Goal: Task Accomplishment & Management: Manage account settings

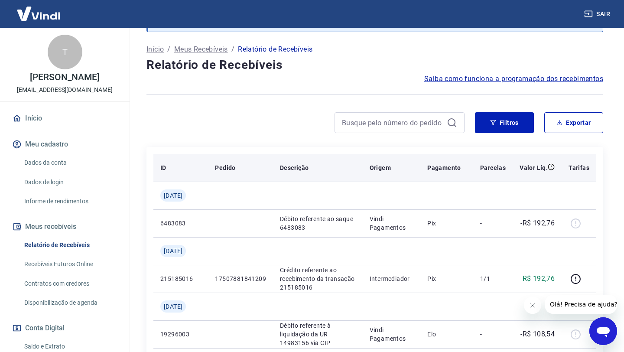
scroll to position [46, 0]
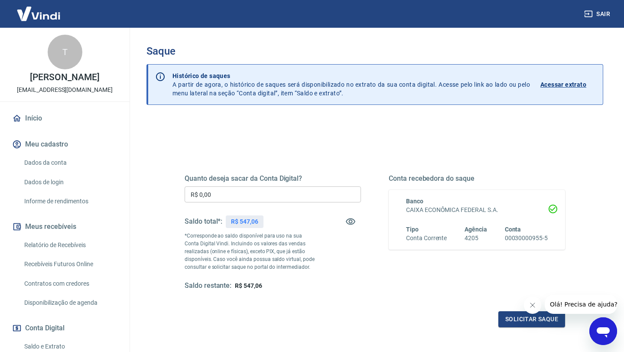
click at [306, 192] on input "R$ 0,00" at bounding box center [273, 194] width 176 height 16
click at [350, 213] on button "button" at bounding box center [350, 221] width 21 height 21
click at [349, 219] on icon "button" at bounding box center [350, 221] width 10 height 10
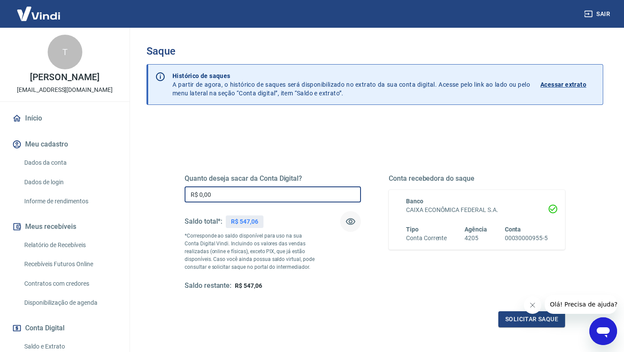
click at [324, 195] on input "R$ 0,00" at bounding box center [273, 194] width 176 height 16
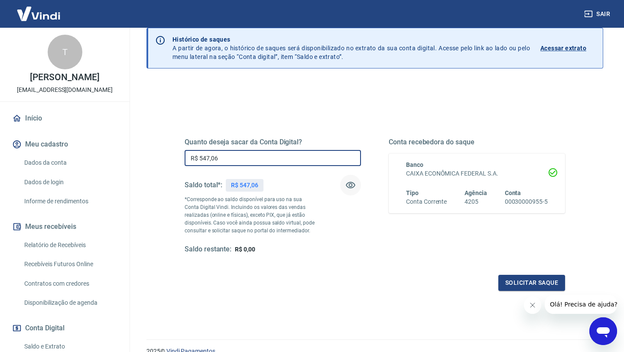
scroll to position [49, 0]
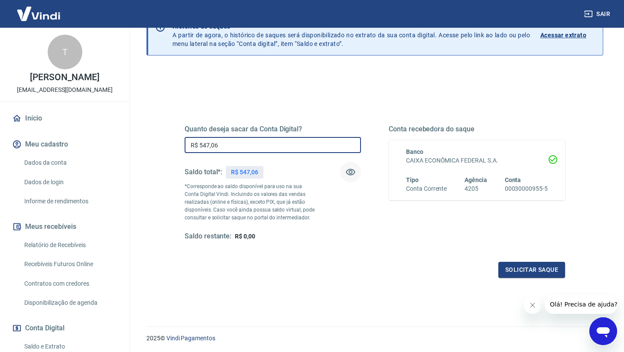
drag, startPoint x: 240, startPoint y: 149, endPoint x: 190, endPoint y: 144, distance: 50.1
click at [188, 144] on input "R$ 547,06" at bounding box center [273, 145] width 176 height 16
type input "R$ 547,06"
click at [372, 236] on div "Quanto deseja sacar da Conta Digital? R$ 547,06 ​ Saldo total*: R$ 547,06 *Corr…" at bounding box center [375, 183] width 381 height 116
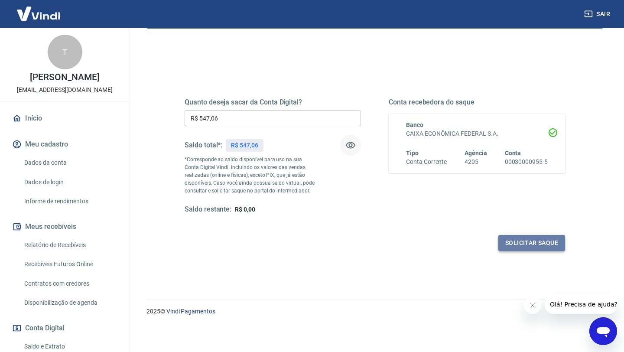
click at [512, 241] on button "Solicitar saque" at bounding box center [531, 243] width 67 height 16
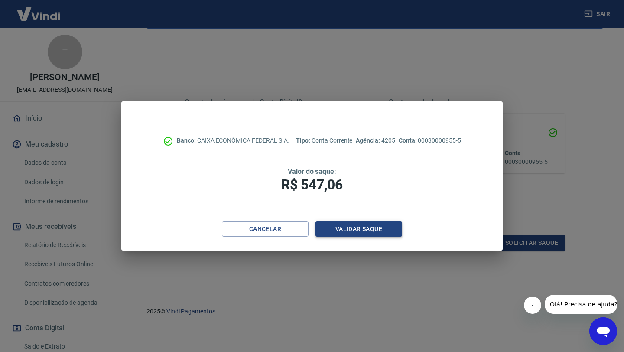
click at [348, 232] on button "Validar saque" at bounding box center [359, 229] width 87 height 16
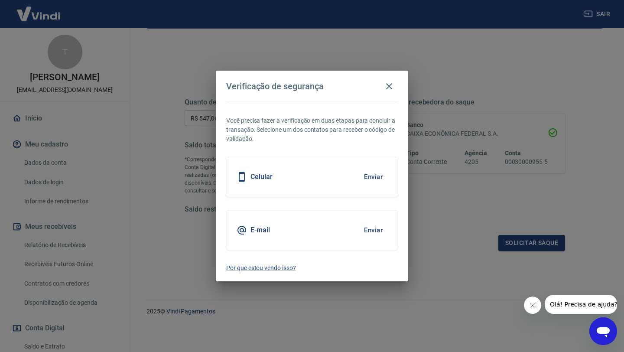
click at [371, 179] on button "Enviar" at bounding box center [373, 177] width 28 height 18
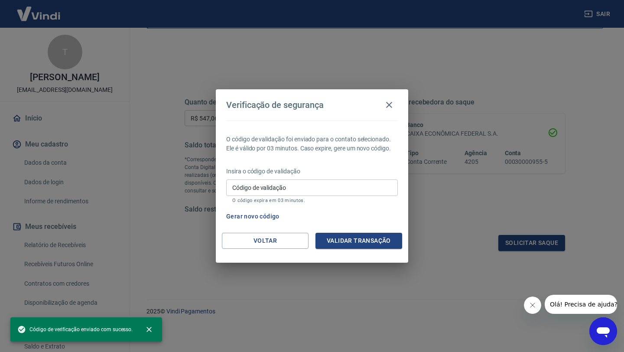
click at [338, 183] on input "Código de validação" at bounding box center [312, 187] width 172 height 16
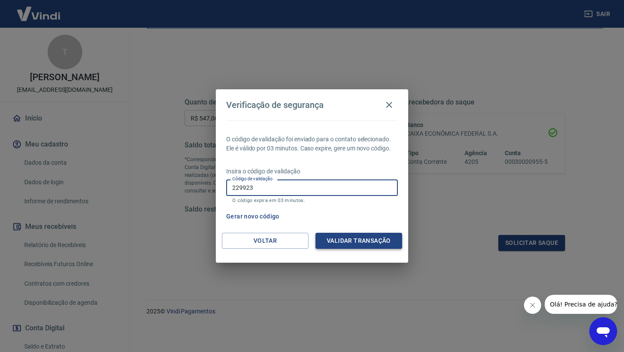
type input "229923"
click at [384, 234] on button "Validar transação" at bounding box center [359, 241] width 87 height 16
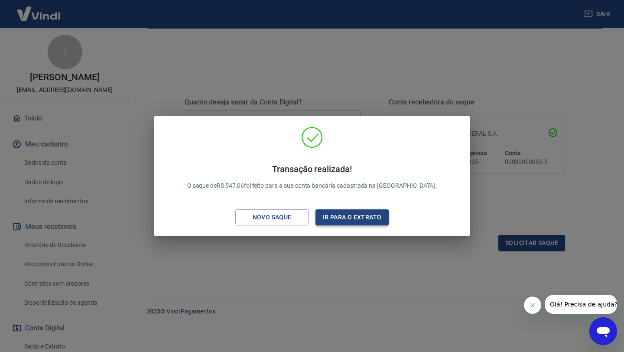
click at [356, 221] on button "Ir para o extrato" at bounding box center [352, 217] width 73 height 16
